Goal: Information Seeking & Learning: Learn about a topic

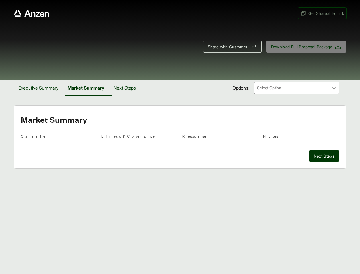
click at [322, 13] on span "Get Shareable Link" at bounding box center [323, 13] width 44 height 6
click at [230, 46] on span "Share with Customer" at bounding box center [228, 47] width 40 height 6
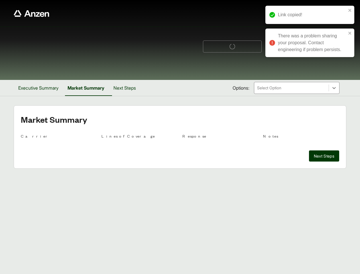
click at [39, 88] on button "Executive Summary" at bounding box center [38, 88] width 49 height 16
click at [88, 88] on button "Market Summary" at bounding box center [88, 88] width 44 height 16
click at [128, 88] on button "Next Steps" at bounding box center [125, 88] width 32 height 16
